Goal: Obtain resource: Obtain resource

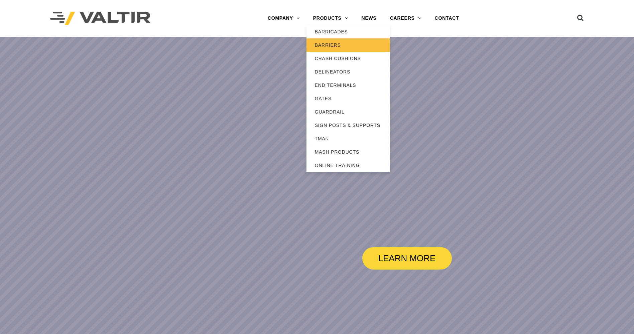
click at [329, 42] on link "BARRIERS" at bounding box center [348, 44] width 84 height 13
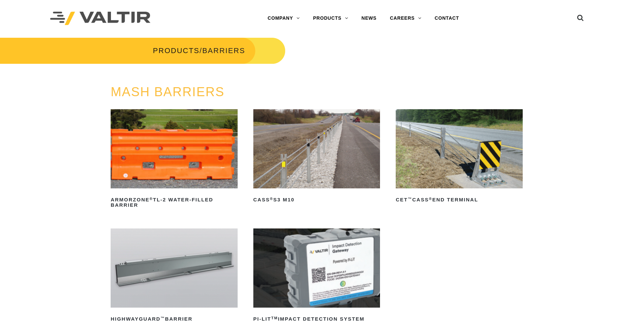
scroll to position [100, 0]
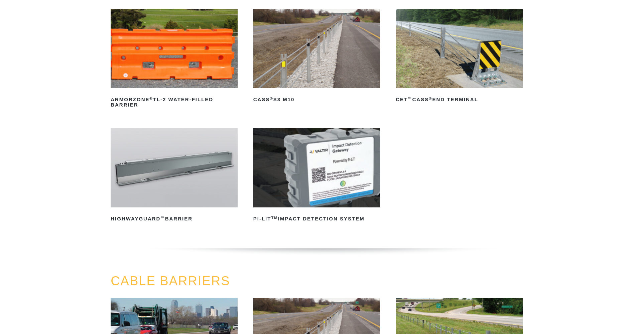
click at [153, 173] on img at bounding box center [174, 167] width 127 height 79
click at [178, 158] on img at bounding box center [174, 167] width 127 height 79
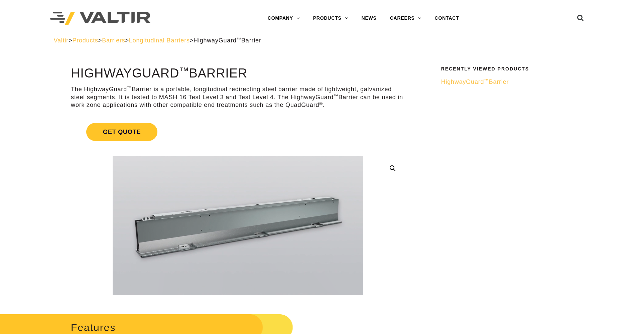
scroll to position [67, 0]
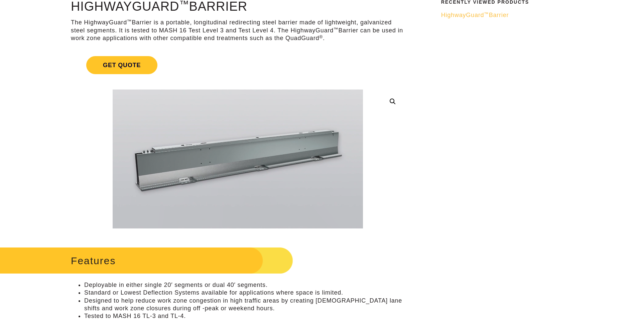
click at [391, 102] on link at bounding box center [393, 102] width 12 height 12
click at [390, 103] on link at bounding box center [393, 102] width 12 height 12
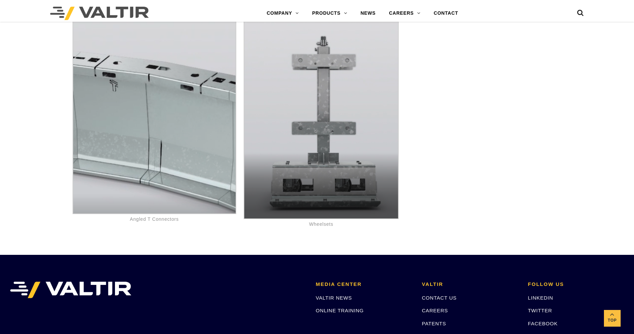
scroll to position [3905, 0]
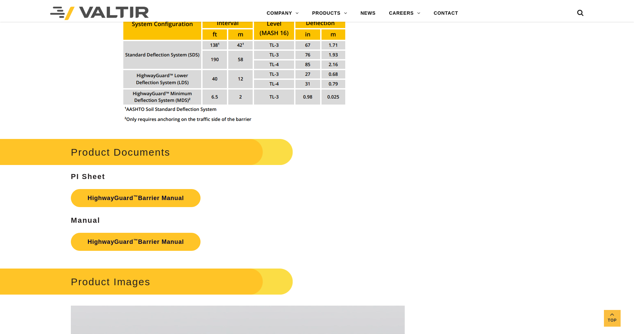
scroll to position [869, 0]
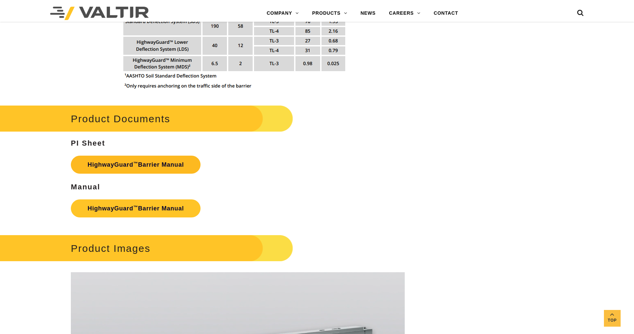
click at [121, 163] on link "HighwayGuard ™ Barrier Manual" at bounding box center [136, 165] width 130 height 18
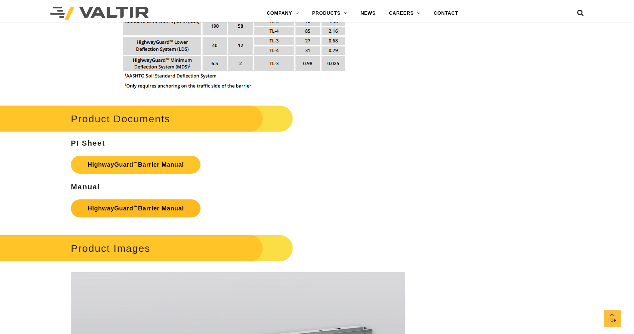
click at [127, 209] on link "HighwayGuard ™ Barrier Manual" at bounding box center [136, 208] width 130 height 18
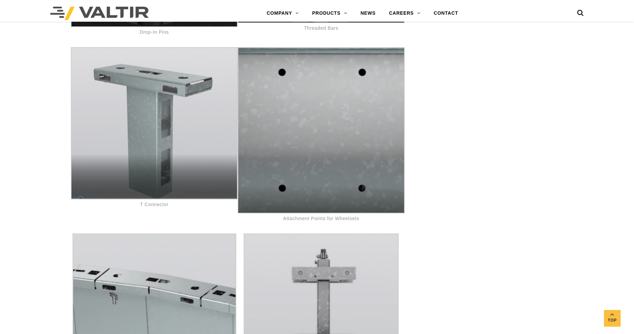
scroll to position [0, 0]
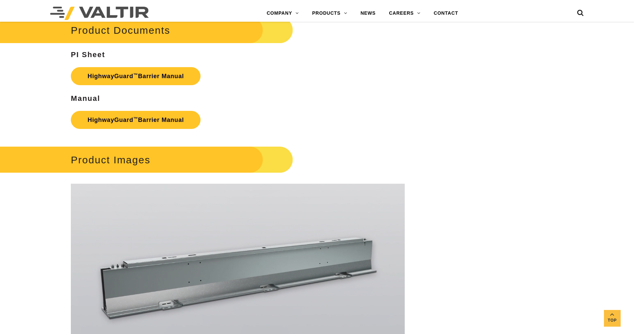
scroll to position [969, 0]
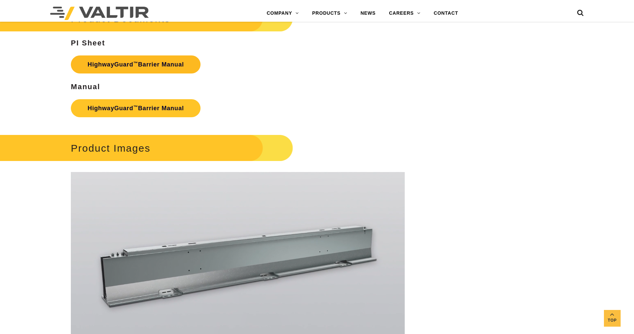
click at [135, 66] on link "HighwayGuard ™ Barrier Manual" at bounding box center [136, 64] width 130 height 18
click at [147, 100] on link "HighwayGuard ™ Barrier Manual" at bounding box center [136, 108] width 130 height 18
